Goal: Check status: Check status

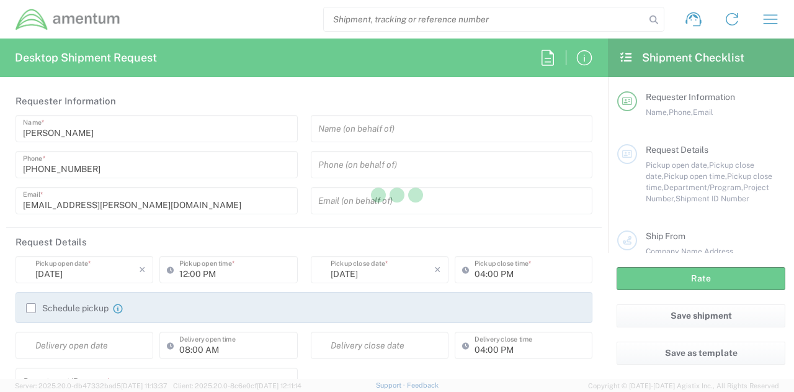
type input "[GEOGRAPHIC_DATA]"
type input "[DOMAIN_NAME]"
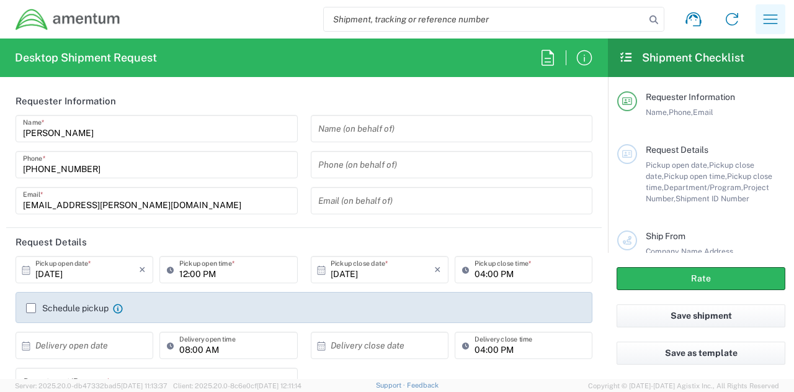
click at [775, 25] on icon "button" at bounding box center [771, 19] width 20 height 20
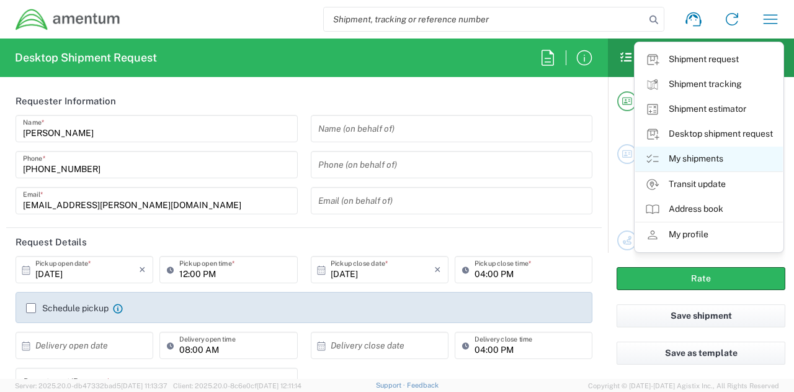
click at [703, 161] on link "My shipments" at bounding box center [710, 158] width 148 height 25
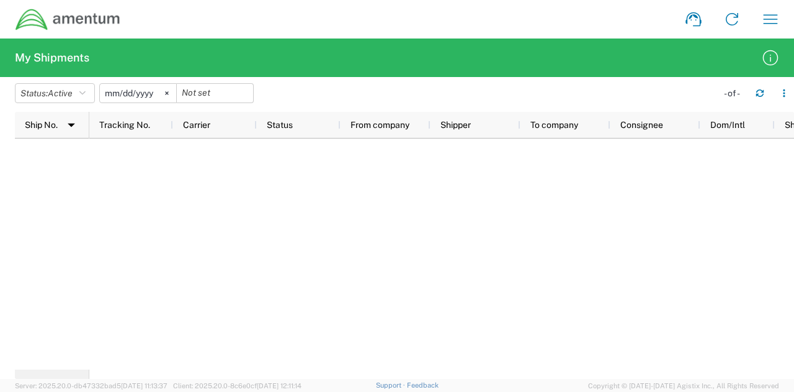
click at [145, 91] on input "2025-06-06" at bounding box center [138, 93] width 76 height 19
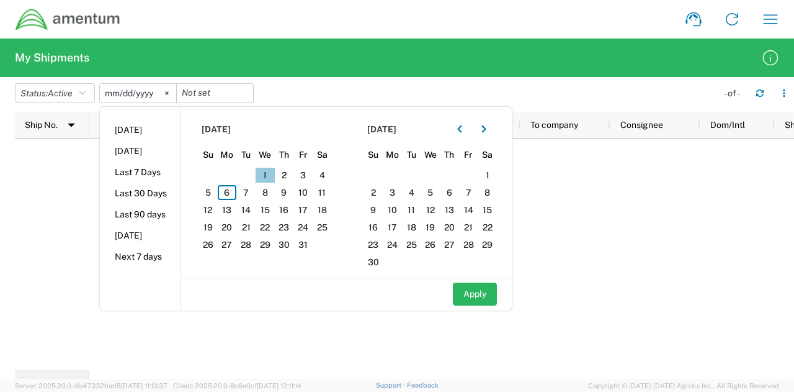
click at [273, 168] on span "1" at bounding box center [265, 175] width 19 height 15
click at [79, 89] on button "Status: Active" at bounding box center [55, 93] width 80 height 20
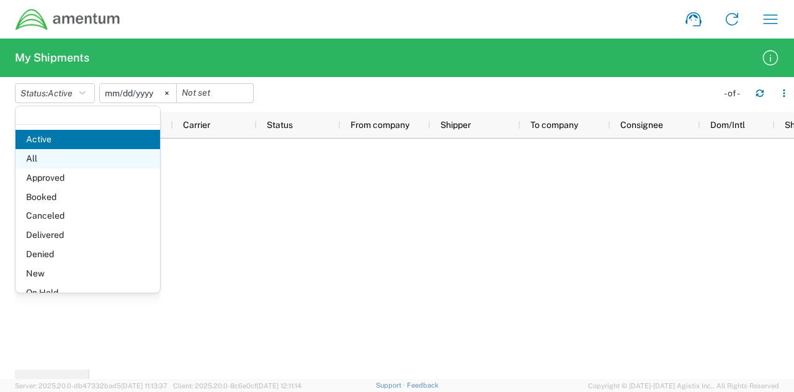
click at [81, 159] on span "All" at bounding box center [88, 158] width 145 height 19
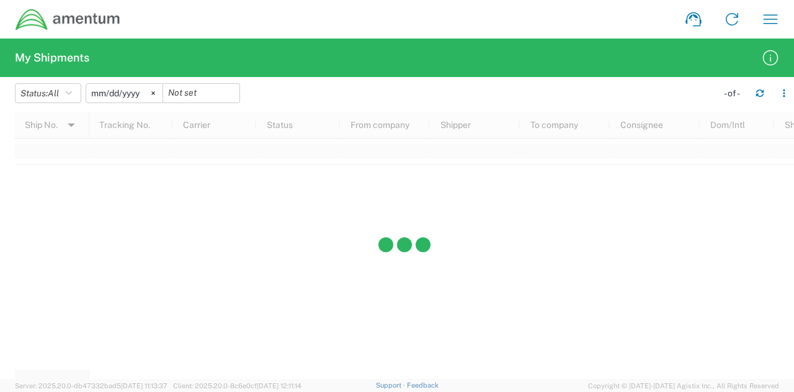
click at [123, 92] on input "2025-06-06" at bounding box center [124, 93] width 76 height 19
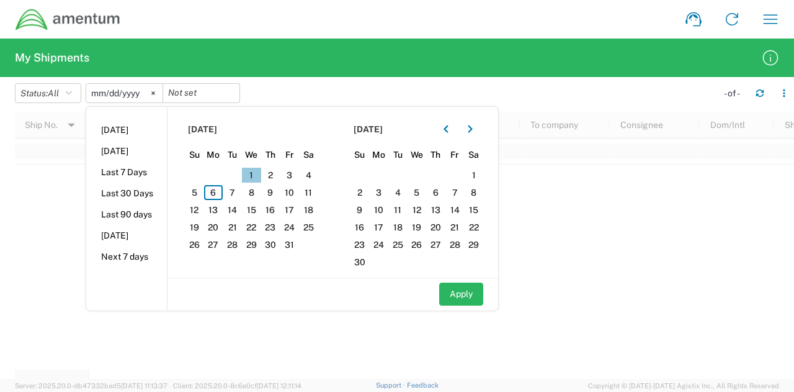
click at [257, 172] on span "1" at bounding box center [251, 175] width 19 height 15
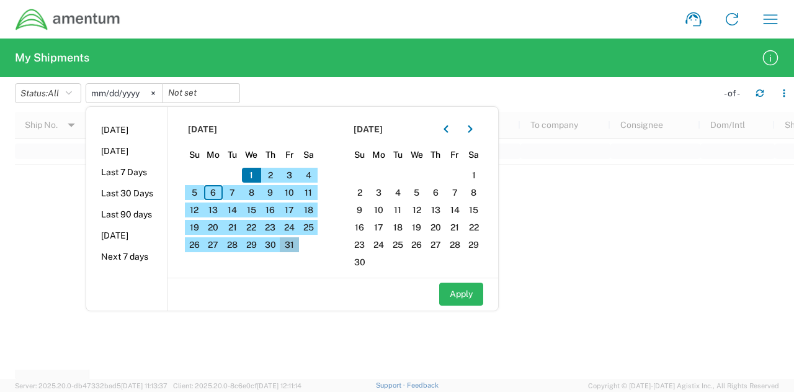
click at [294, 240] on span "31" at bounding box center [289, 244] width 19 height 15
click at [449, 294] on button "Apply" at bounding box center [461, 293] width 44 height 23
type input "2025-10-01"
type input "2025-10-31"
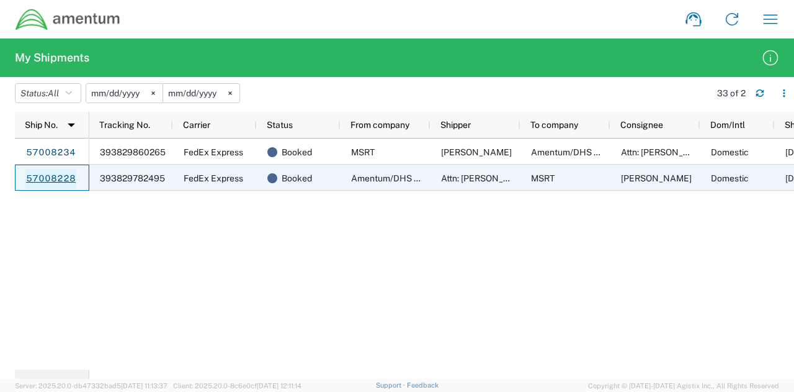
click at [52, 178] on link "57008228" at bounding box center [50, 179] width 51 height 20
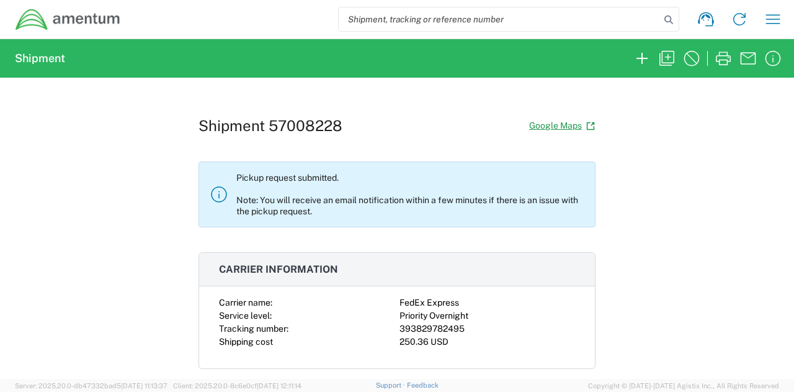
click at [418, 323] on div "393829782495" at bounding box center [488, 328] width 176 height 13
copy div "393829782495"
